Goal: Information Seeking & Learning: Check status

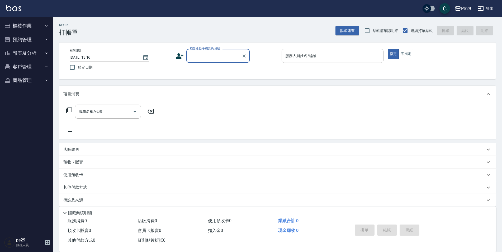
click at [34, 48] on button "報表及分析" at bounding box center [26, 53] width 49 height 14
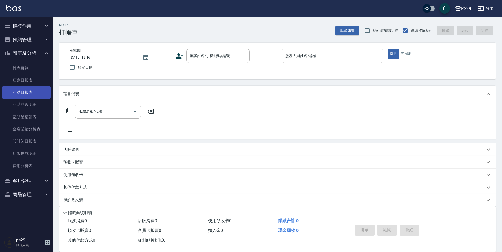
click at [30, 96] on link "互助日報表" at bounding box center [26, 92] width 49 height 12
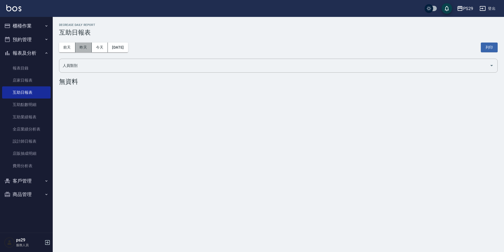
click at [81, 44] on button "昨天" at bounding box center [83, 47] width 16 height 10
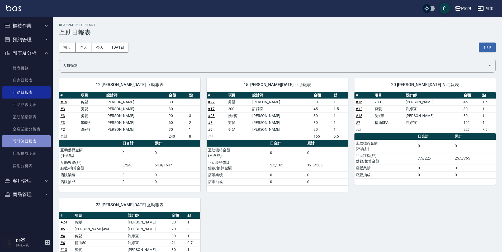
click at [27, 141] on link "設計師日報表" at bounding box center [26, 141] width 49 height 12
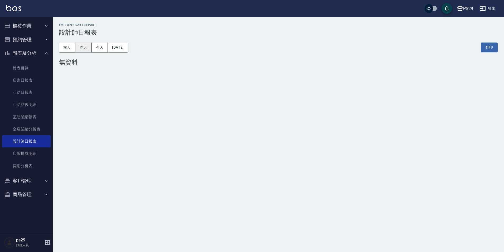
click at [76, 45] on button "昨天" at bounding box center [83, 47] width 16 height 10
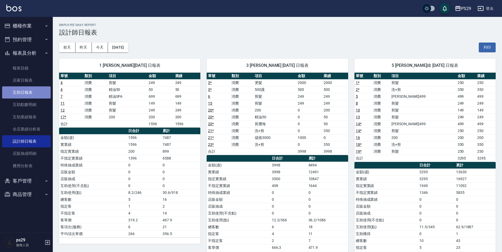
click at [27, 93] on link "互助日報表" at bounding box center [26, 92] width 49 height 12
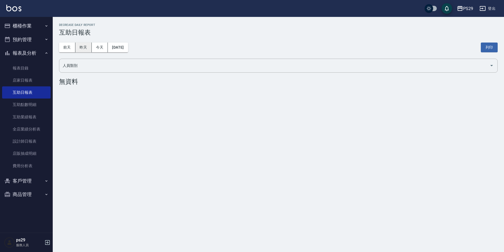
click at [86, 45] on button "昨天" at bounding box center [83, 47] width 16 height 10
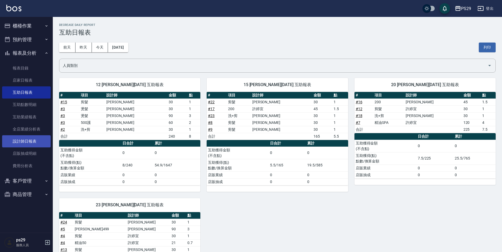
click at [33, 140] on link "設計師日報表" at bounding box center [26, 141] width 49 height 12
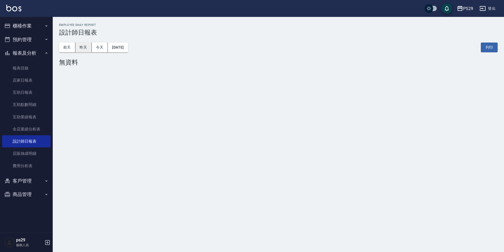
click at [83, 49] on button "昨天" at bounding box center [83, 47] width 16 height 10
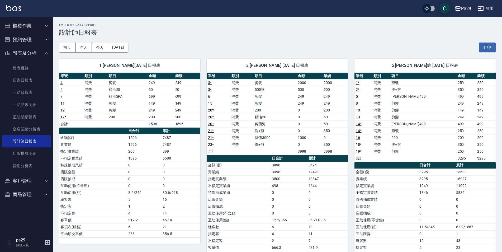
scroll to position [185, 0]
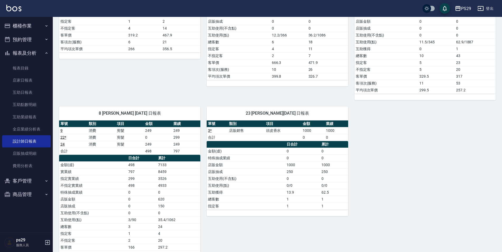
click at [20, 8] on img at bounding box center [13, 8] width 15 height 7
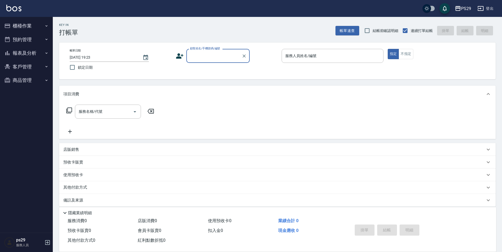
click at [9, 8] on img at bounding box center [13, 8] width 15 height 7
click at [14, 5] on img at bounding box center [13, 8] width 15 height 7
click at [13, 7] on img at bounding box center [13, 8] width 15 height 7
click at [12, 7] on img at bounding box center [13, 8] width 15 height 7
click at [18, 6] on img at bounding box center [13, 8] width 15 height 7
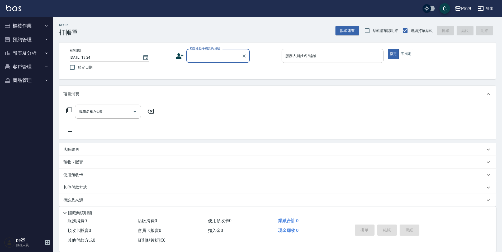
click at [15, 10] on img at bounding box center [13, 8] width 15 height 7
click at [20, 9] on img at bounding box center [13, 8] width 15 height 7
click at [16, 8] on img at bounding box center [13, 8] width 15 height 7
click at [21, 7] on img at bounding box center [13, 8] width 15 height 7
click at [8, 9] on img at bounding box center [13, 8] width 15 height 7
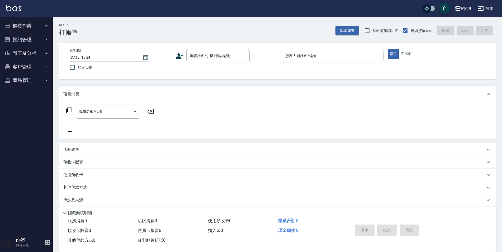
click at [18, 11] on img at bounding box center [13, 8] width 15 height 7
click at [20, 10] on img at bounding box center [13, 8] width 15 height 7
click at [5, 11] on div "PS29 登出" at bounding box center [251, 8] width 502 height 17
click at [11, 11] on img at bounding box center [13, 8] width 15 height 7
click at [42, 54] on button "報表及分析" at bounding box center [26, 53] width 49 height 14
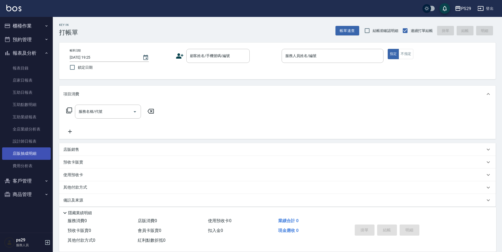
click at [22, 149] on link "店販抽成明細" at bounding box center [26, 153] width 49 height 12
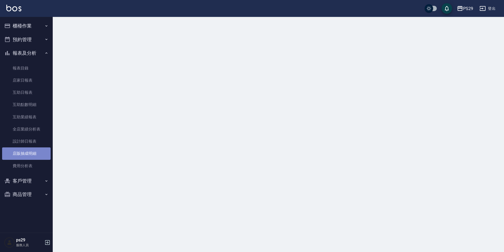
click at [22, 148] on link "店販抽成明細" at bounding box center [26, 153] width 49 height 12
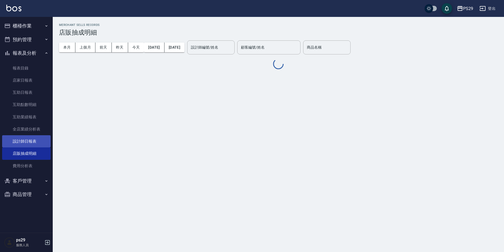
click at [23, 146] on link "設計師日報表" at bounding box center [26, 141] width 49 height 12
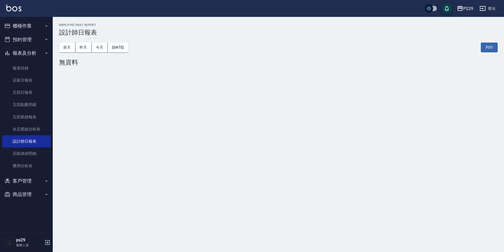
click at [19, 10] on img at bounding box center [13, 8] width 15 height 7
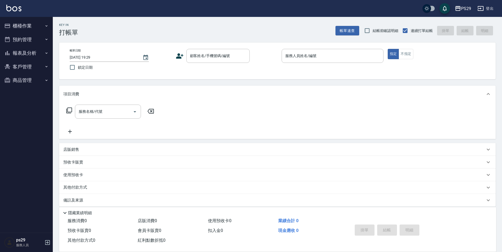
click at [17, 11] on link at bounding box center [13, 9] width 15 height 8
click at [15, 9] on img at bounding box center [13, 8] width 15 height 7
click at [12, 6] on img at bounding box center [13, 8] width 15 height 7
click at [16, 10] on img at bounding box center [13, 8] width 15 height 7
click at [11, 9] on img at bounding box center [13, 8] width 15 height 7
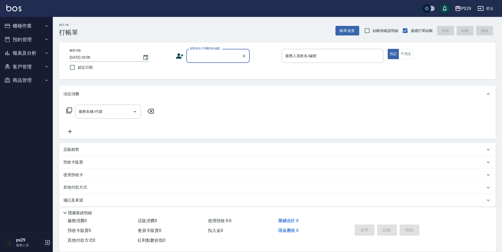
click at [26, 54] on button "報表及分析" at bounding box center [26, 53] width 49 height 14
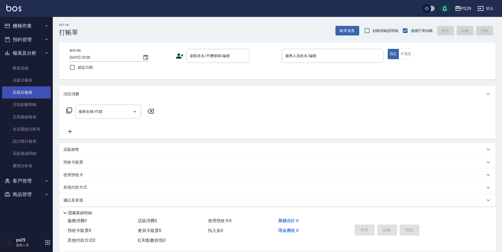
click at [34, 93] on link "互助日報表" at bounding box center [26, 92] width 49 height 12
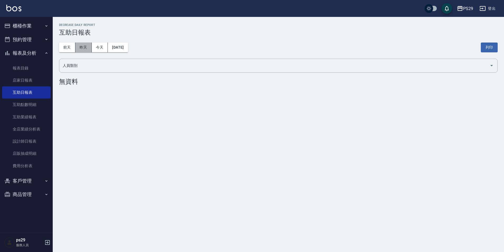
click at [86, 47] on button "昨天" at bounding box center [83, 47] width 16 height 10
